Goal: Task Accomplishment & Management: Manage account settings

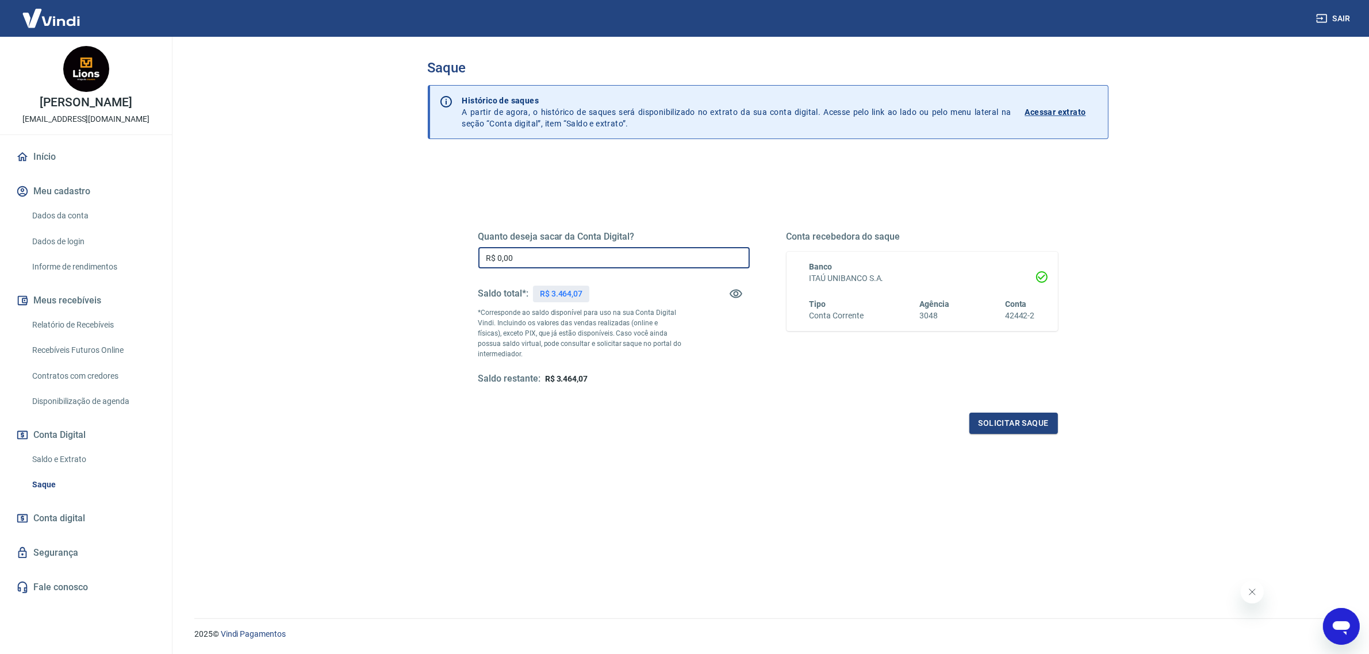
drag, startPoint x: 568, startPoint y: 252, endPoint x: 453, endPoint y: 227, distance: 117.1
click at [454, 227] on div "Quanto deseja sacar da Conta Digital? R$ 0,00 ​ Saldo total*: R$ 3.464,07 *Corr…" at bounding box center [768, 314] width 635 height 267
type input "R$ 3.100,00"
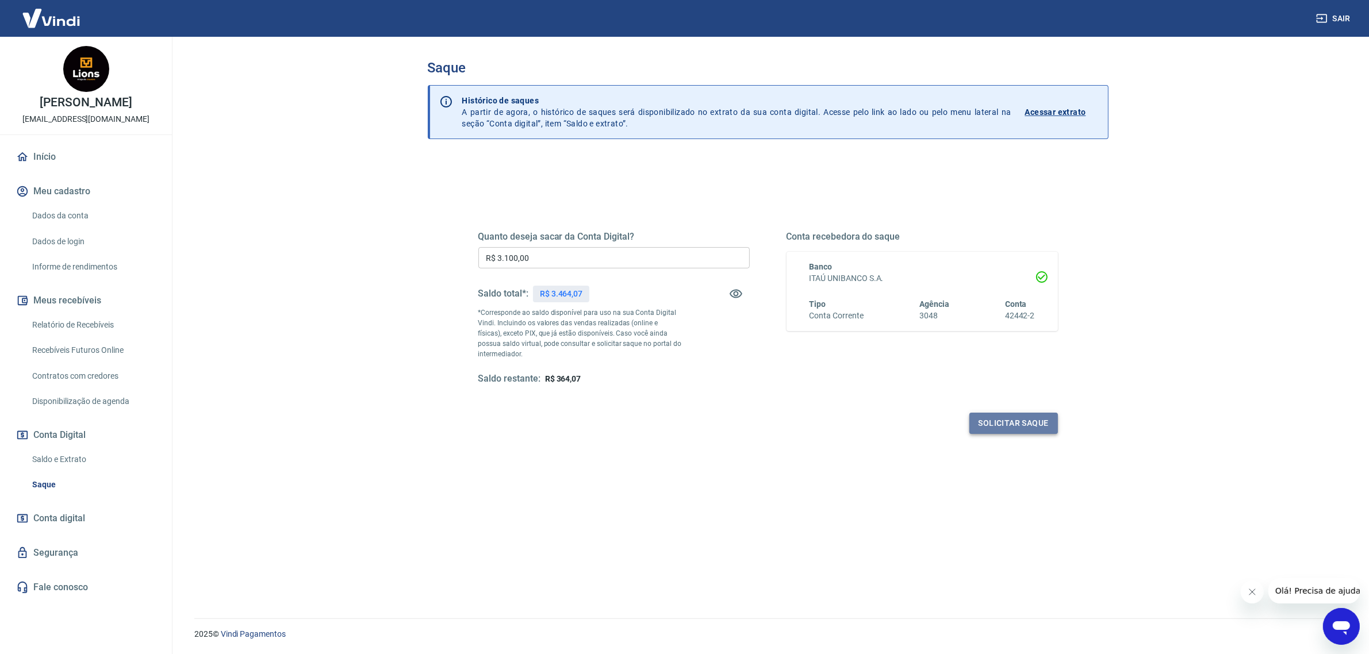
click at [1019, 432] on button "Solicitar saque" at bounding box center [1014, 423] width 89 height 21
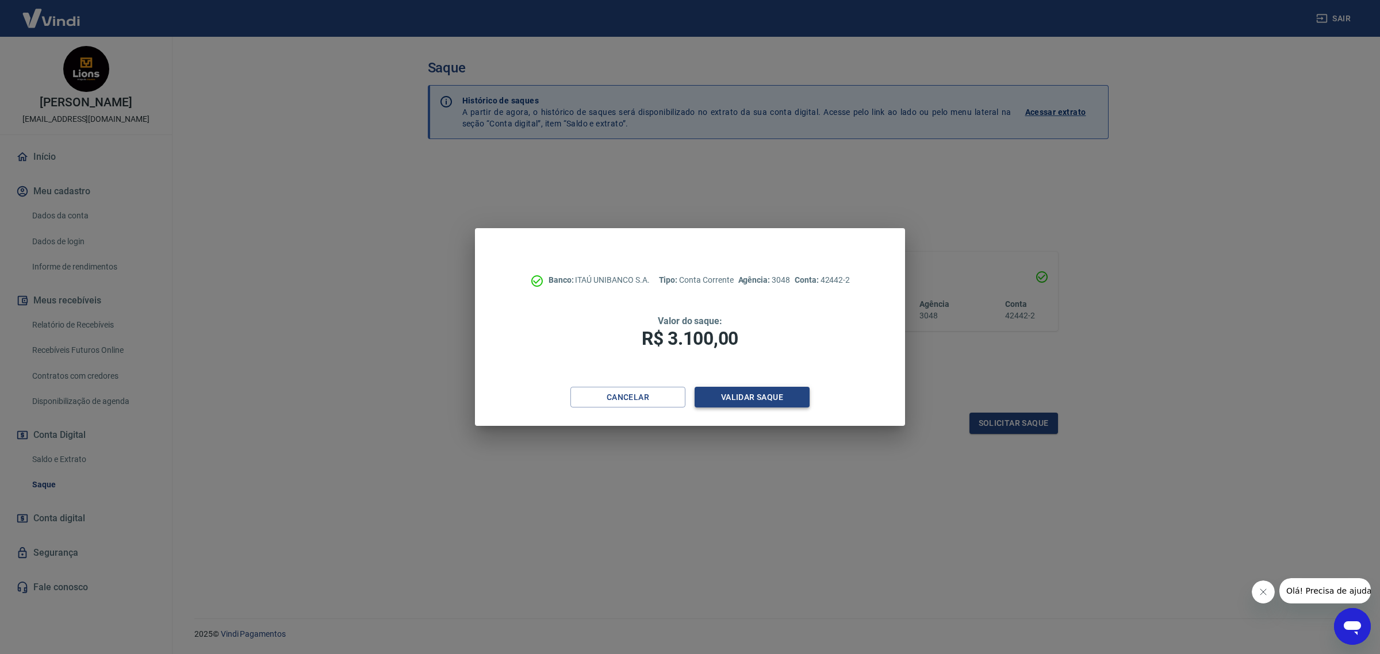
click at [775, 394] on button "Validar saque" at bounding box center [752, 397] width 115 height 21
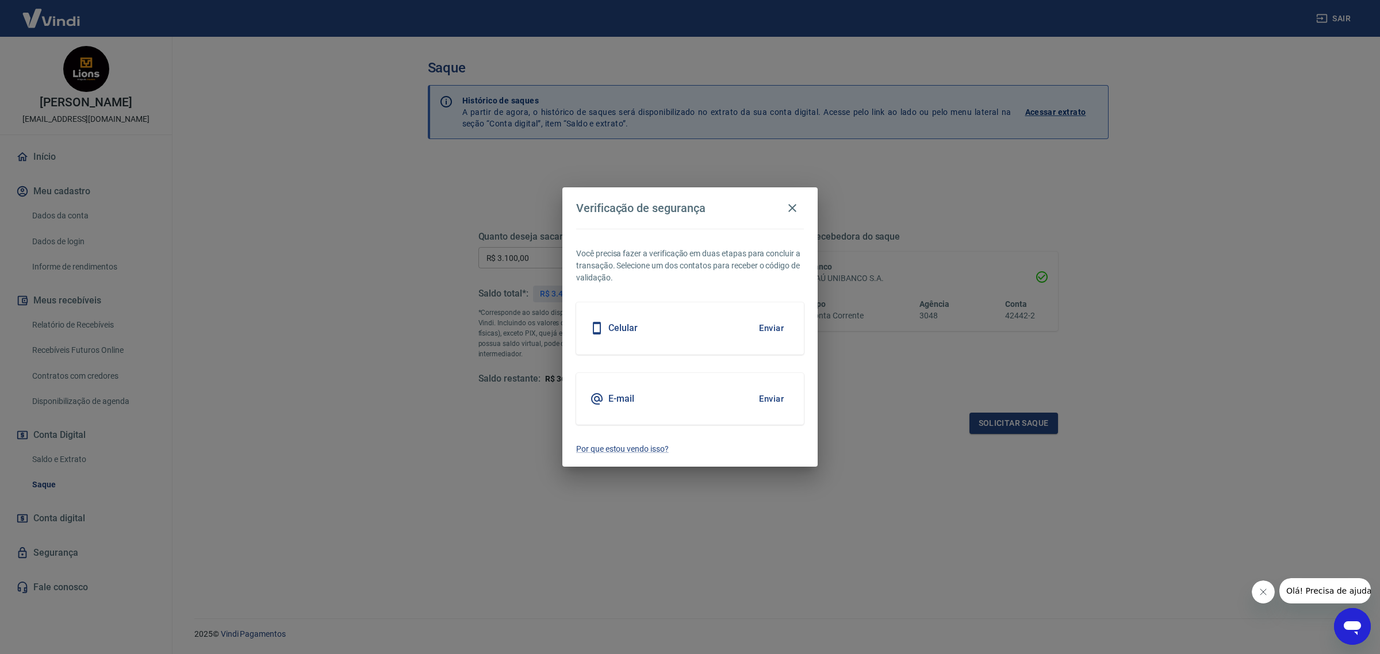
click at [767, 330] on button "Enviar" at bounding box center [771, 328] width 37 height 24
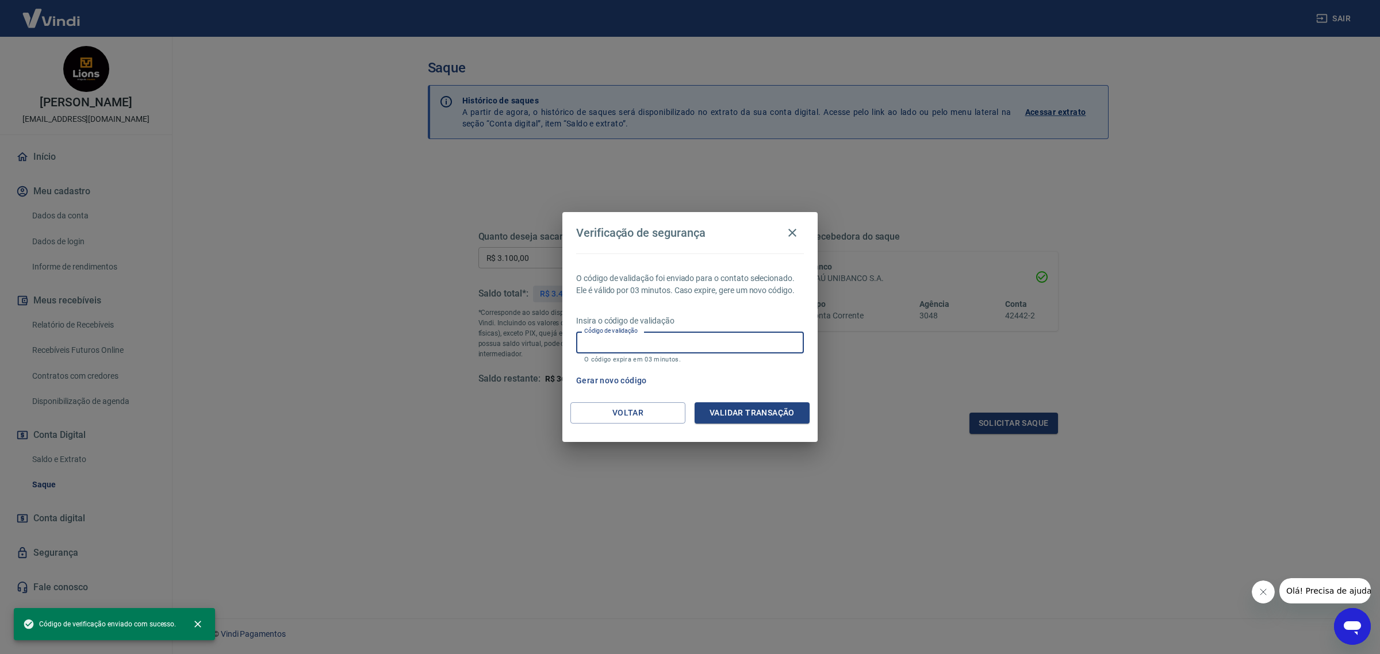
click at [760, 348] on input "Código de validação" at bounding box center [690, 342] width 228 height 21
type input "825353"
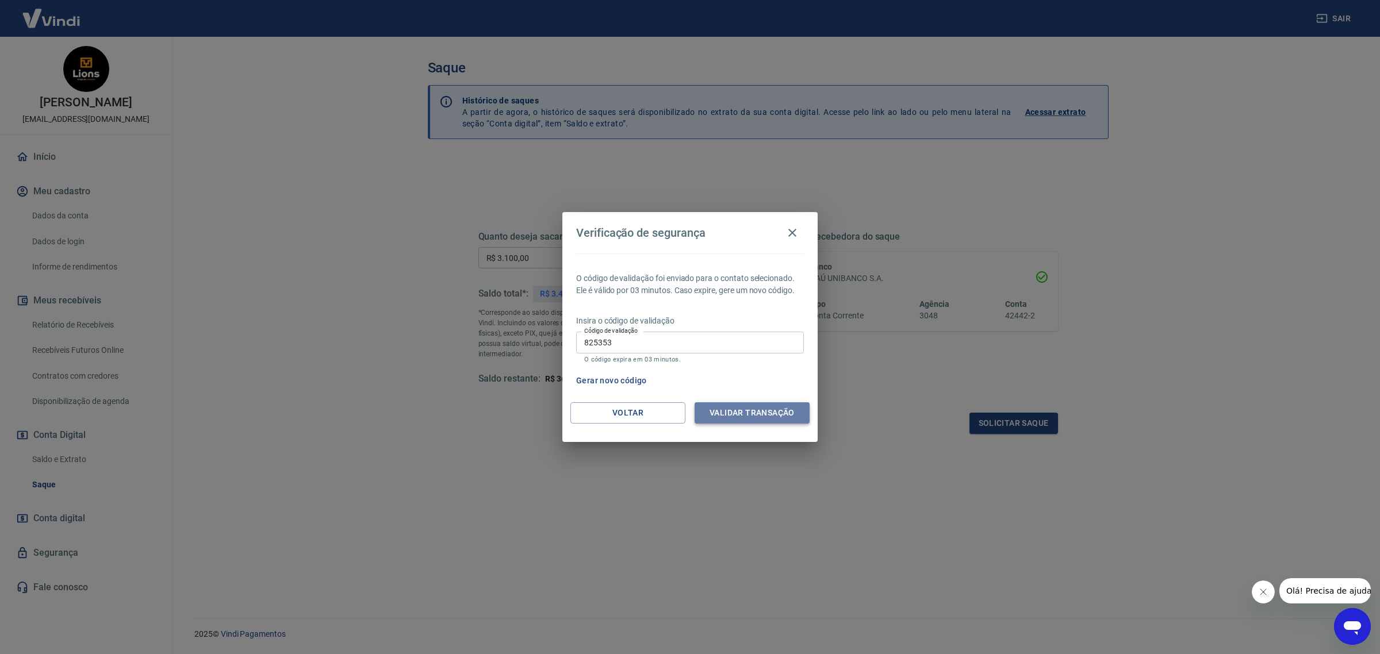
click at [778, 415] on button "Validar transação" at bounding box center [752, 413] width 115 height 21
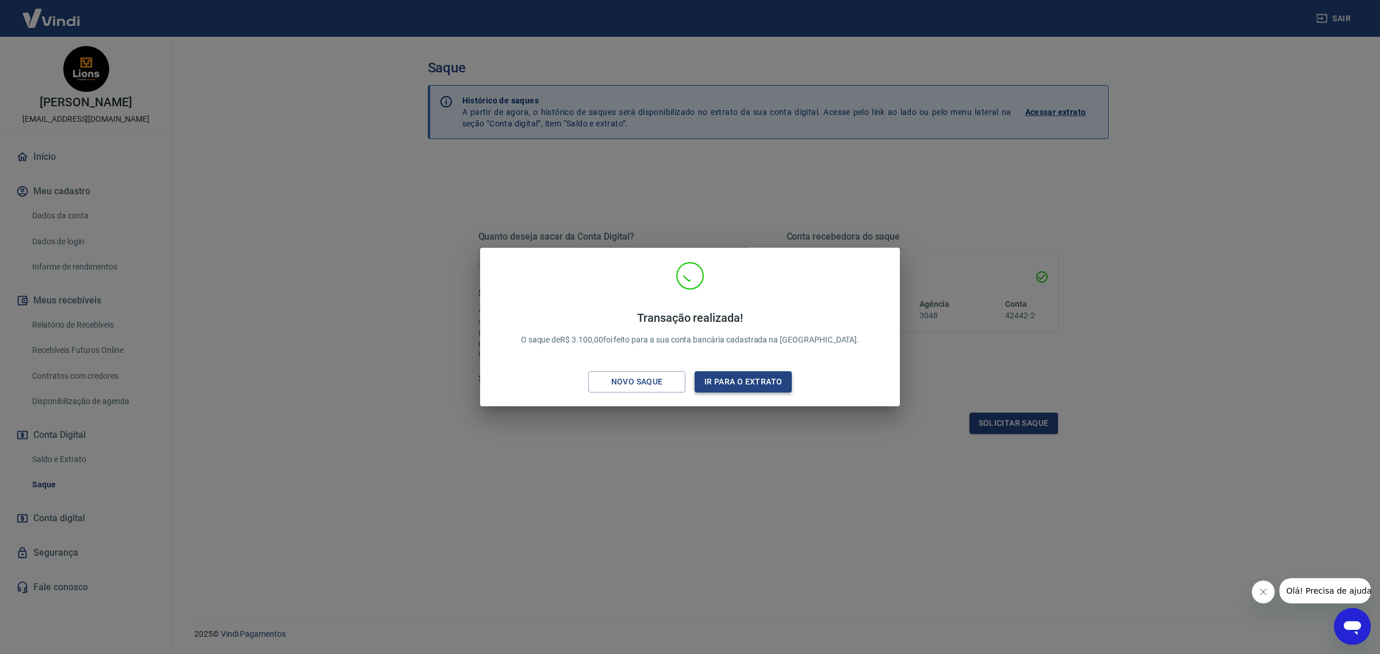
click at [760, 378] on button "Ir para o extrato" at bounding box center [743, 381] width 97 height 21
